Goal: Information Seeking & Learning: Learn about a topic

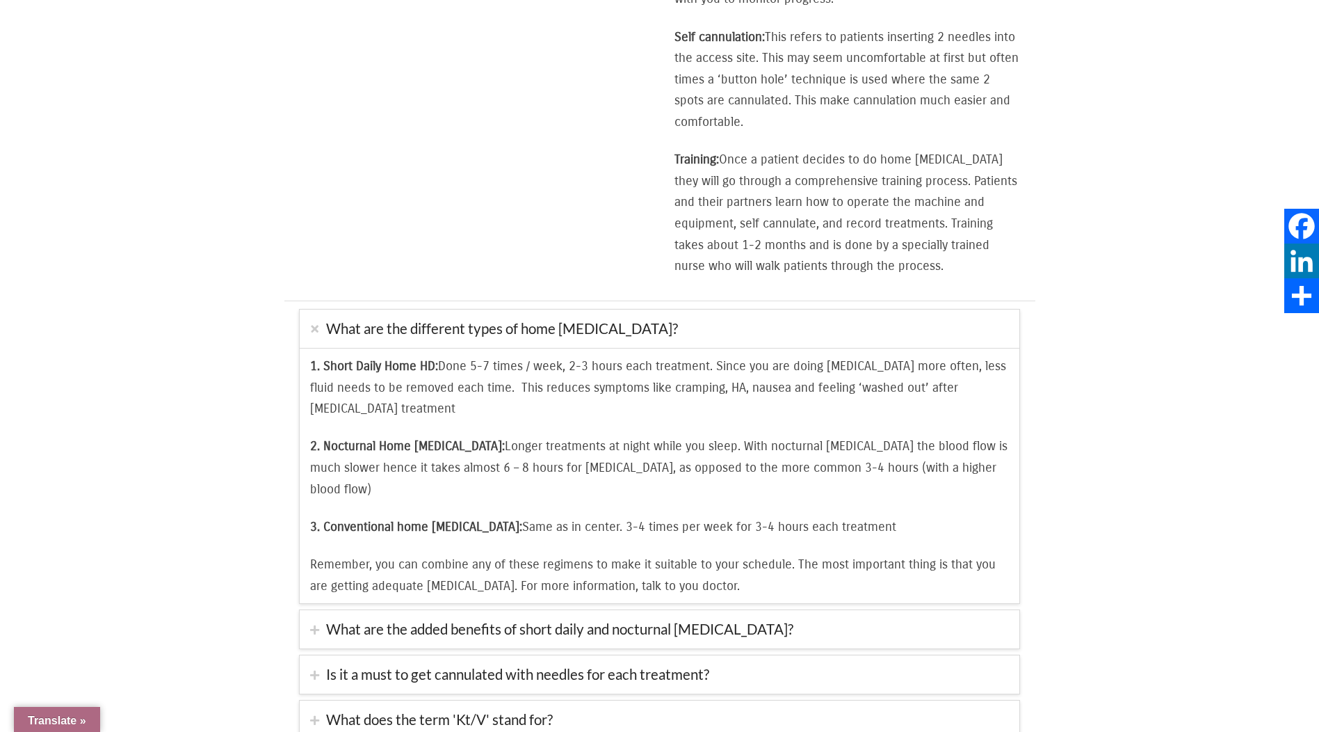
scroll to position [1808, 0]
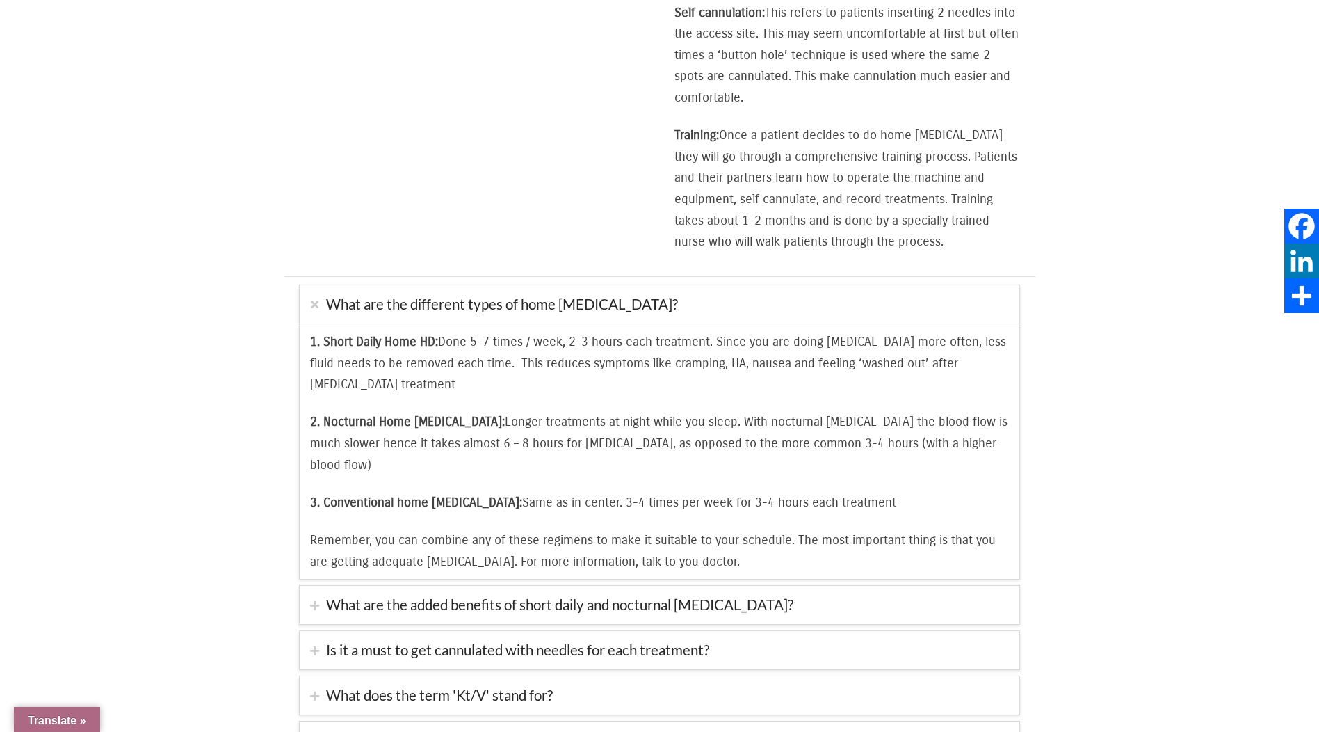
click at [337, 469] on div "1. Short Daily Home HD: Done 5-7 times / week, 2-3 hours each treatment. Since …" at bounding box center [660, 450] width 720 height 255
click at [313, 586] on link "What are the added benefits of short daily and nocturnal [MEDICAL_DATA]?" at bounding box center [660, 605] width 720 height 38
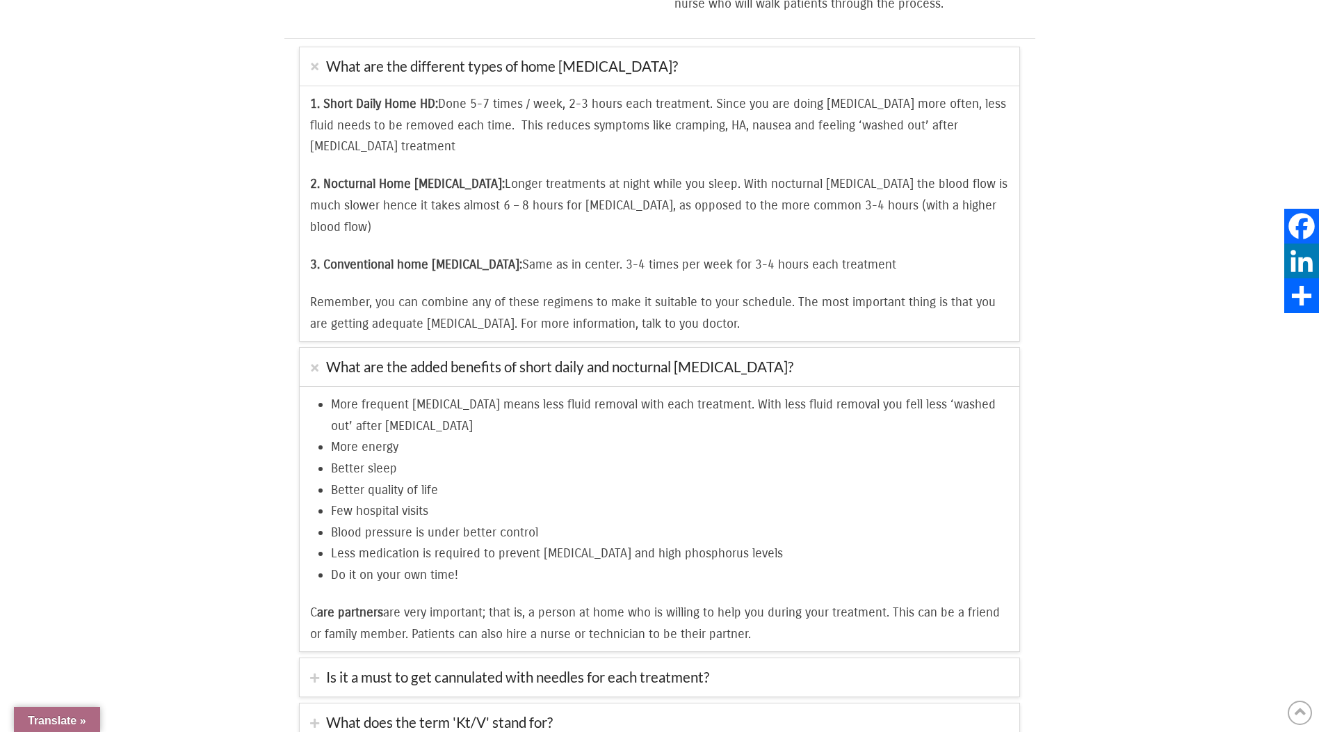
scroll to position [2086, 0]
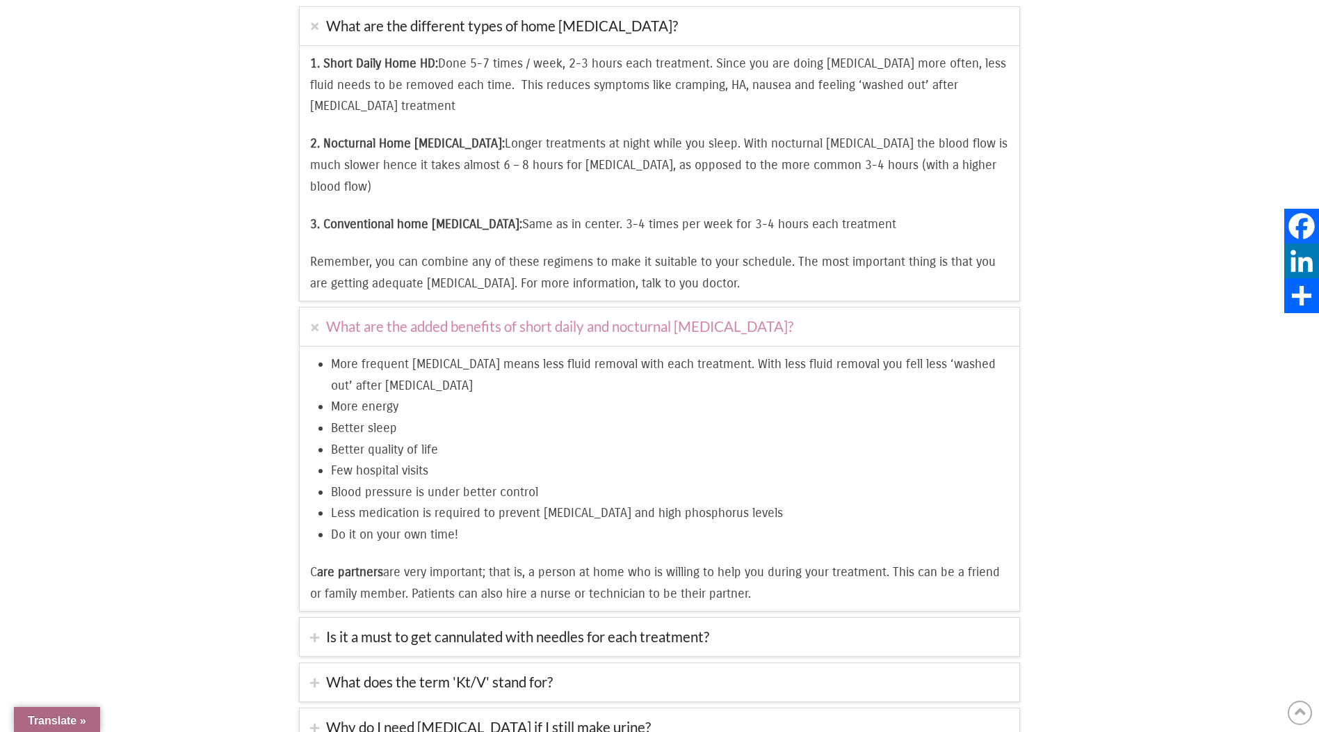
click at [320, 307] on link "What are the added benefits of short daily and nocturnal [MEDICAL_DATA]?" at bounding box center [660, 326] width 720 height 38
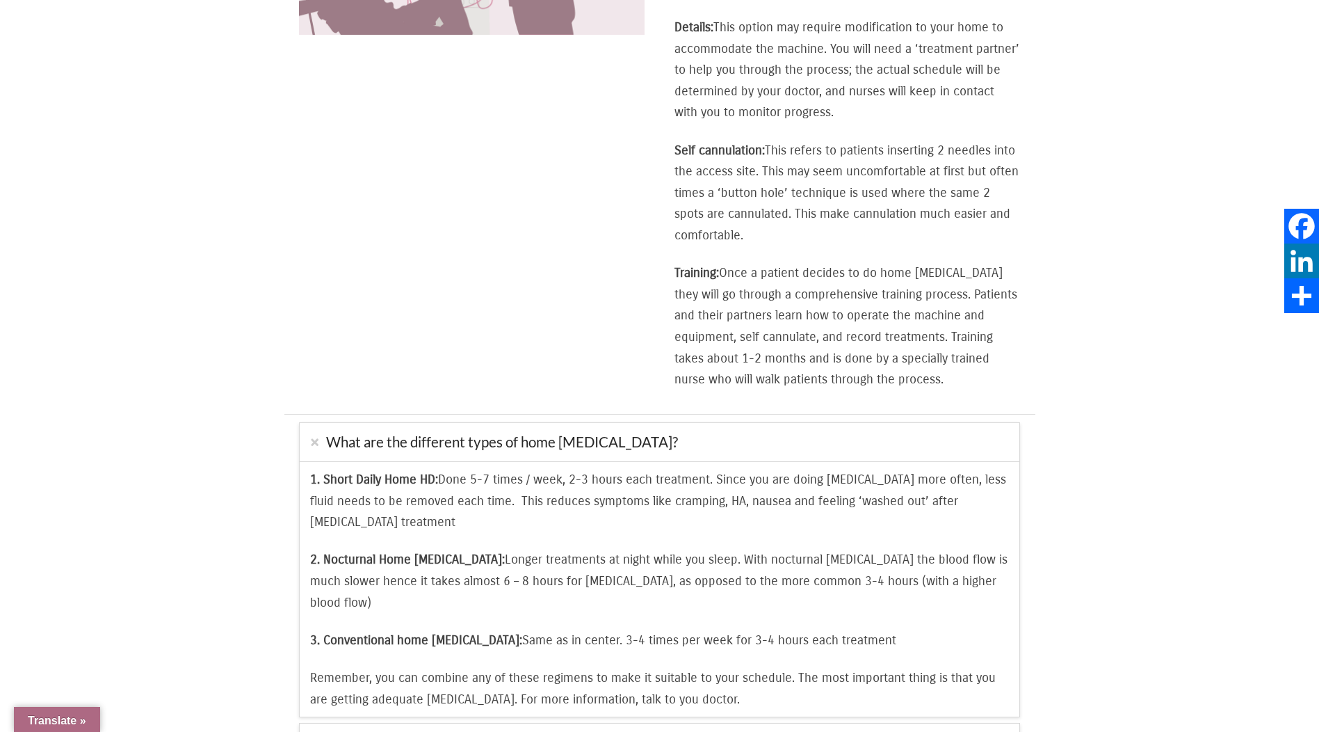
scroll to position [1669, 0]
click at [315, 424] on link "What are the different types of home [MEDICAL_DATA]?" at bounding box center [660, 443] width 720 height 38
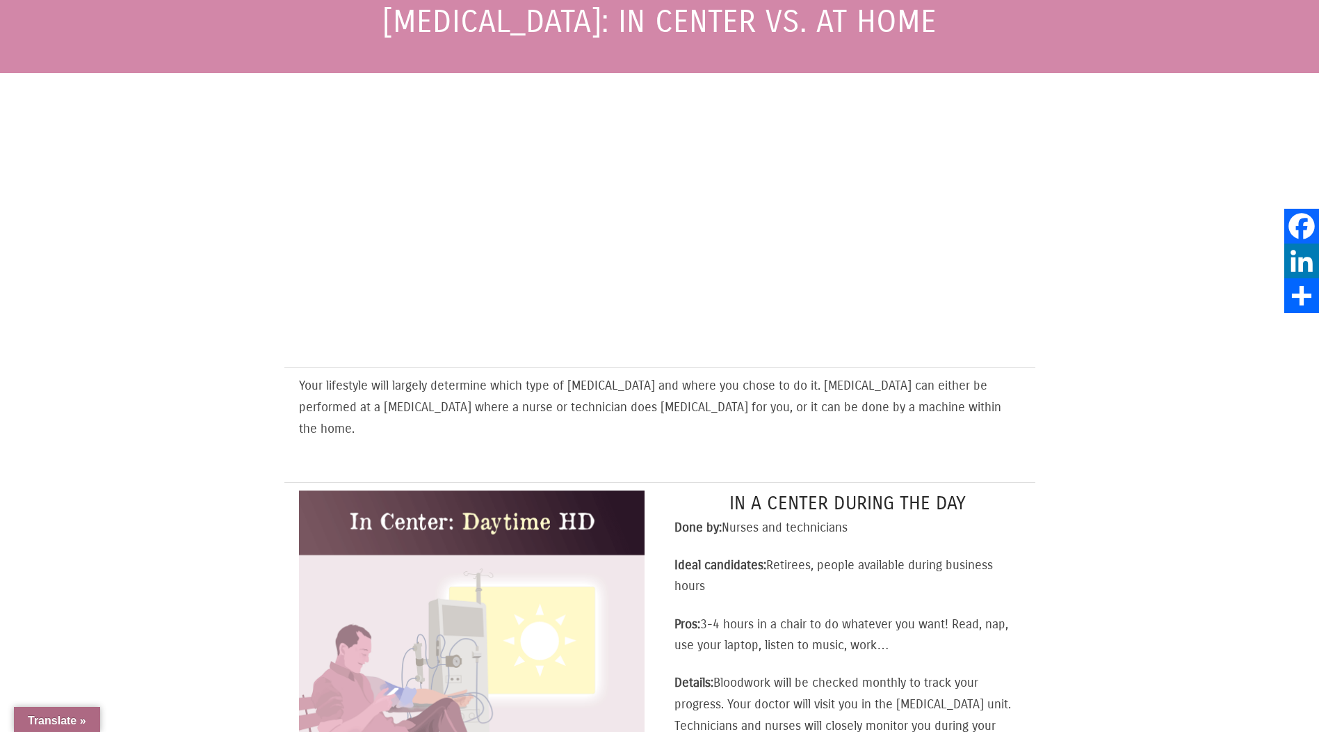
scroll to position [0, 0]
